Goal: Task Accomplishment & Management: Use online tool/utility

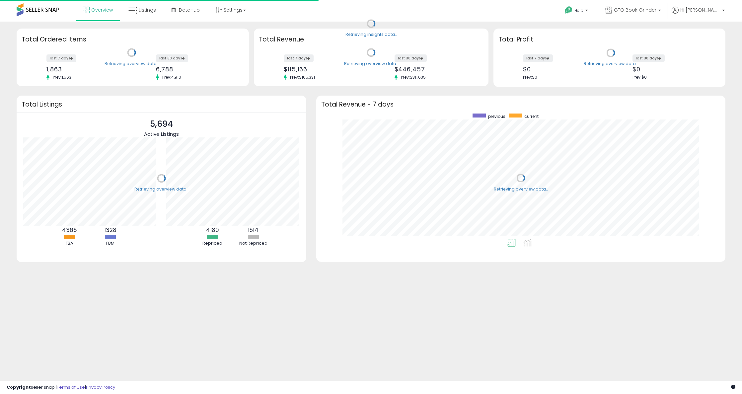
scroll to position [125, 396]
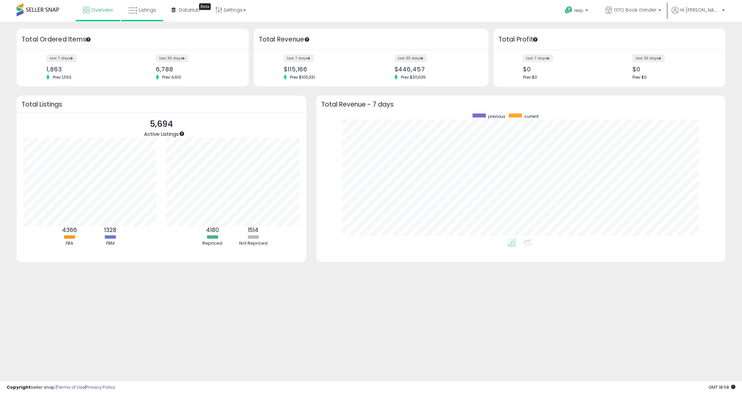
click at [145, 20] on li "Listings" at bounding box center [142, 10] width 42 height 21
click at [135, 10] on icon at bounding box center [132, 10] width 9 height 9
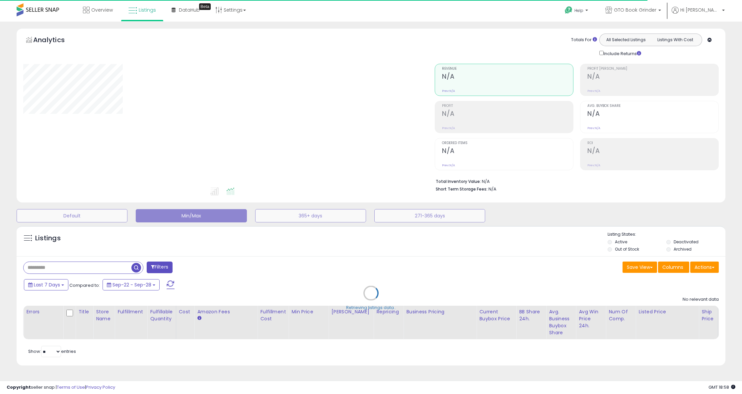
click at [48, 284] on div "Retrieving listings data.." at bounding box center [371, 297] width 719 height 151
click at [53, 284] on div "Retrieving listings data.." at bounding box center [371, 297] width 719 height 151
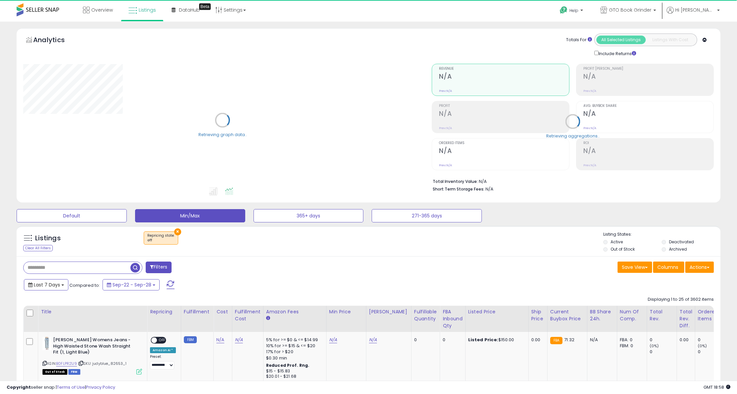
click at [65, 286] on button "Last 7 Days" at bounding box center [46, 284] width 44 height 11
click at [48, 317] on li "Custom Range" at bounding box center [53, 321] width 53 height 9
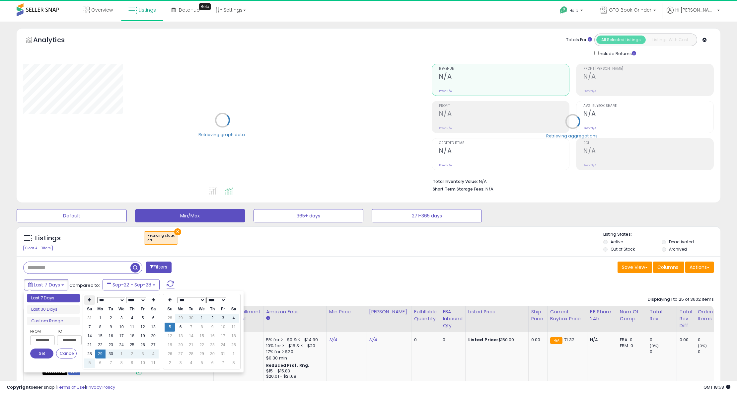
click at [90, 298] on icon at bounding box center [89, 300] width 3 height 4
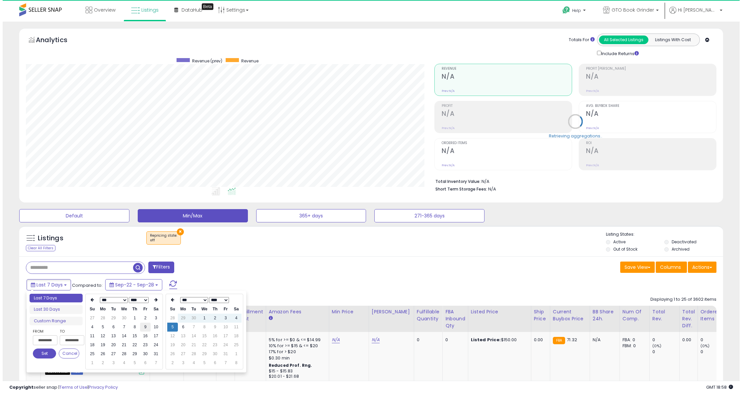
scroll to position [136, 409]
click at [131, 317] on td "1" at bounding box center [132, 318] width 11 height 9
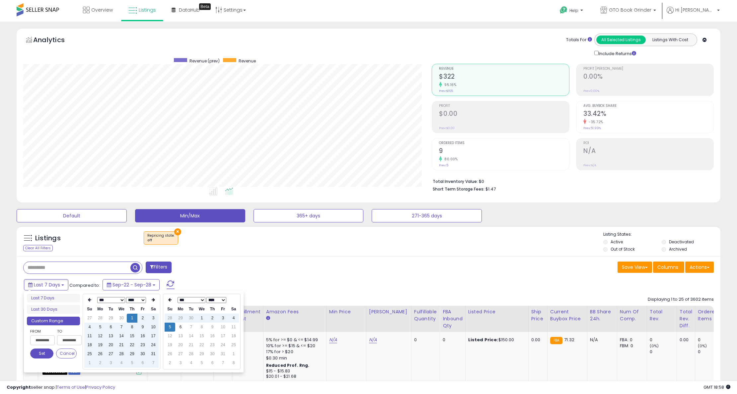
type input "**********"
drag, startPoint x: 40, startPoint y: 354, endPoint x: 44, endPoint y: 351, distance: 5.7
click at [40, 354] on button "Set" at bounding box center [41, 354] width 23 height 10
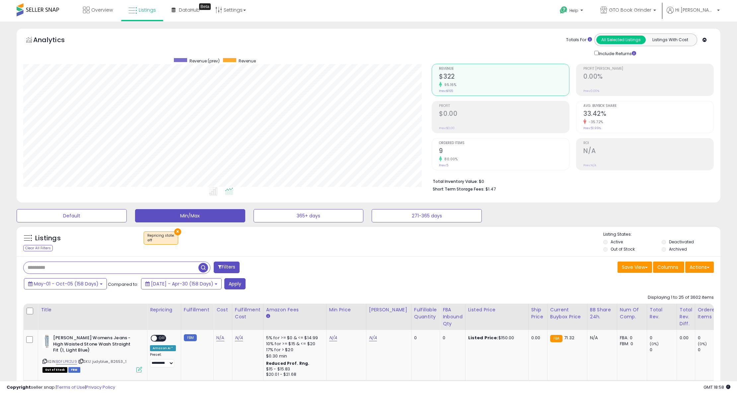
click at [94, 271] on input "text" at bounding box center [111, 268] width 175 height 12
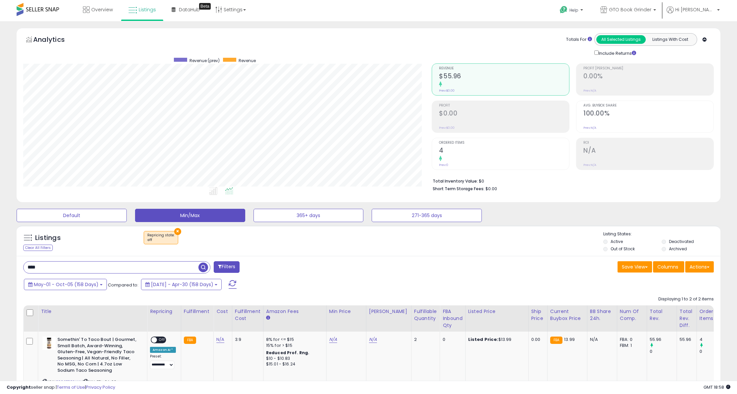
scroll to position [0, 0]
drag, startPoint x: 84, startPoint y: 265, endPoint x: -24, endPoint y: 249, distance: 109.1
click at [0, 249] on html "Unable to login Retrieving listings data.. has not yet accepted the Terms of Us…" at bounding box center [368, 197] width 737 height 394
type input "*******"
click at [203, 269] on span "button" at bounding box center [203, 268] width 10 height 10
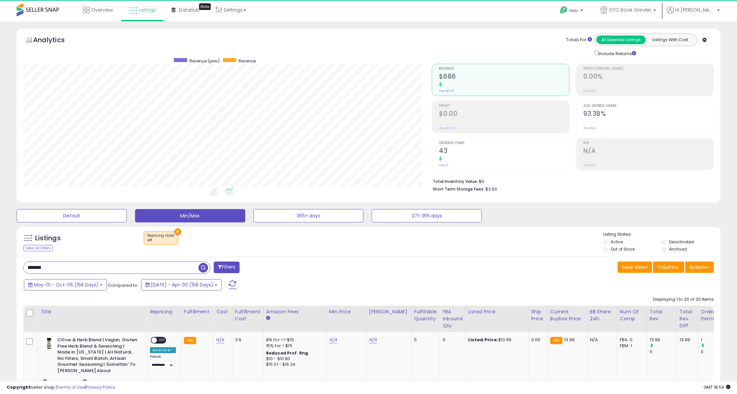
scroll to position [136, 409]
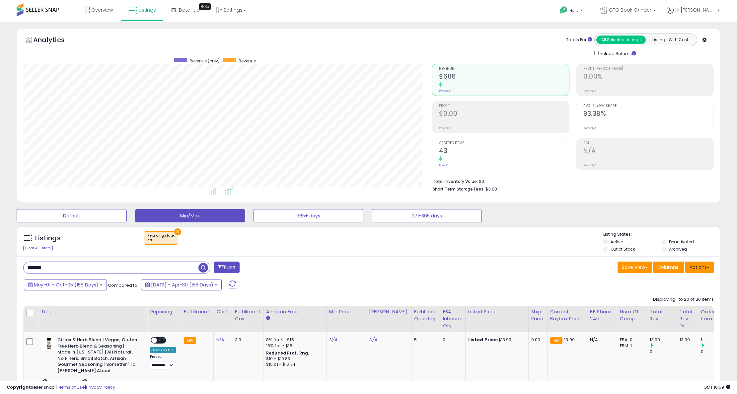
click at [704, 270] on button "Actions" at bounding box center [699, 267] width 29 height 11
click at [688, 301] on link "Export Visible Columns" at bounding box center [672, 298] width 73 height 10
